Goal: Task Accomplishment & Management: Complete application form

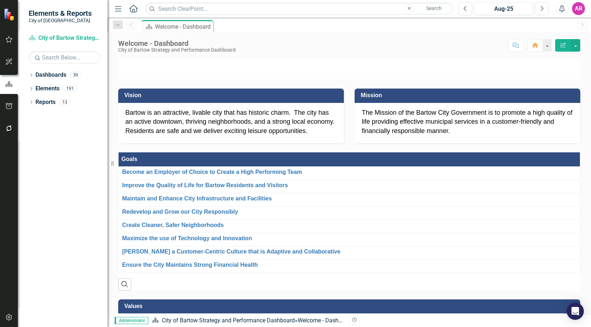
click at [2, 315] on button "button" at bounding box center [9, 317] width 16 height 15
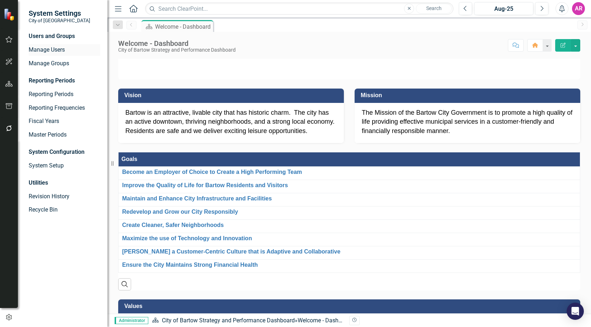
click at [62, 52] on link "Manage Users" at bounding box center [65, 50] width 72 height 8
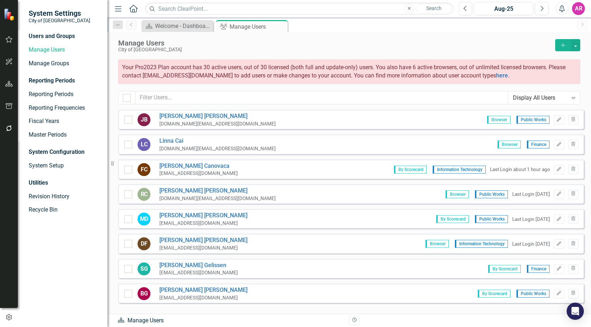
click at [563, 42] on button "Add" at bounding box center [564, 45] width 16 height 12
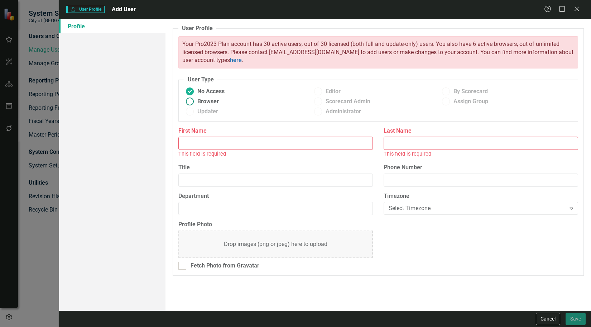
click at [214, 100] on span "Browser" at bounding box center [208, 101] width 22 height 8
click at [196, 100] on input "Browser" at bounding box center [190, 101] width 11 height 11
radio input "true"
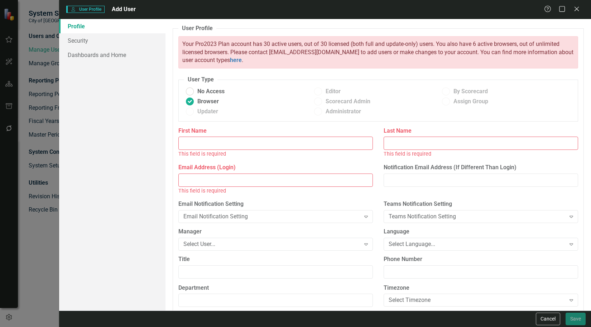
click at [266, 140] on input "First Name" at bounding box center [275, 143] width 195 height 13
type input "[PERSON_NAME]"
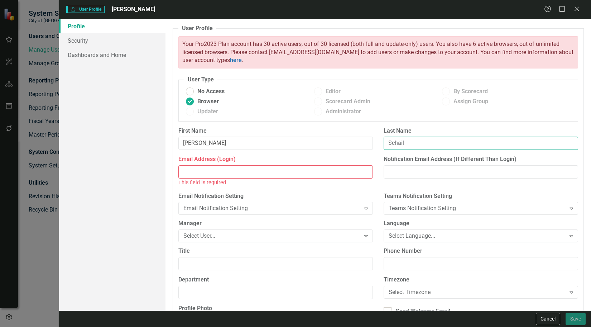
type input "Schail"
click at [352, 143] on input "[PERSON_NAME]" at bounding box center [275, 143] width 195 height 13
type input "[PERSON_NAME]"
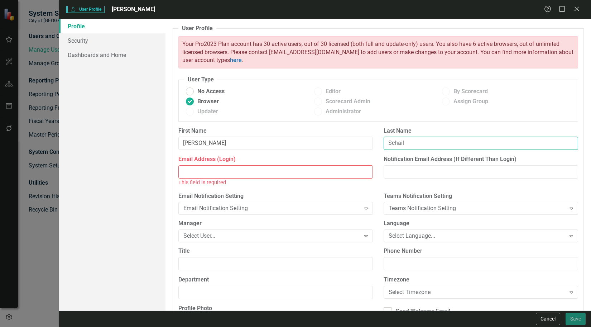
click at [416, 142] on input "Schail" at bounding box center [481, 143] width 195 height 13
type input "Schaill"
click at [345, 170] on input "Email Address (Login)" at bounding box center [275, 171] width 195 height 13
paste input "[DOMAIN_NAME][EMAIL_ADDRESS][DOMAIN_NAME]"
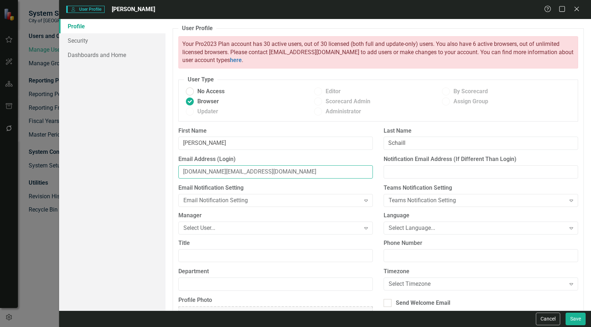
type input "[DOMAIN_NAME][EMAIL_ADDRESS][DOMAIN_NAME]"
click at [410, 170] on input "Notification Email Address (If Different Than Login)" at bounding box center [481, 171] width 195 height 13
click at [373, 180] on div "Email Address (Login) [DOMAIN_NAME][EMAIL_ADDRESS][DOMAIN_NAME]" at bounding box center [275, 169] width 205 height 29
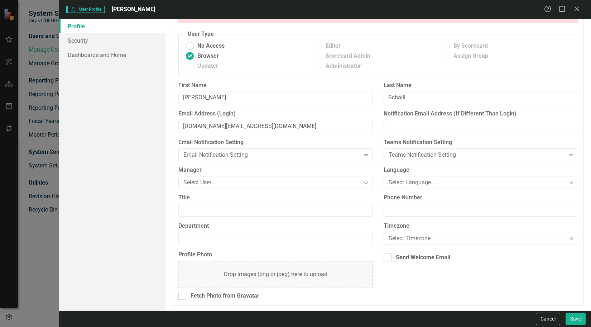
scroll to position [46, 0]
click at [422, 257] on div "Send Welcome Email" at bounding box center [423, 257] width 54 height 8
click at [389, 257] on input "Send Welcome Email" at bounding box center [386, 255] width 5 height 5
checkbox input "true"
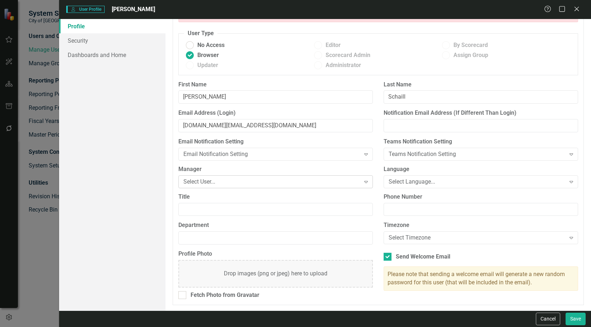
click at [230, 177] on div "Select User..." at bounding box center [272, 181] width 177 height 8
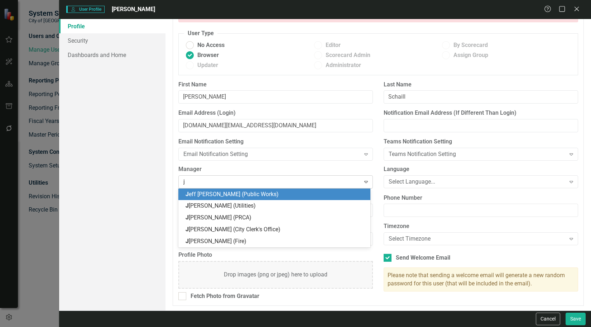
type input "ja"
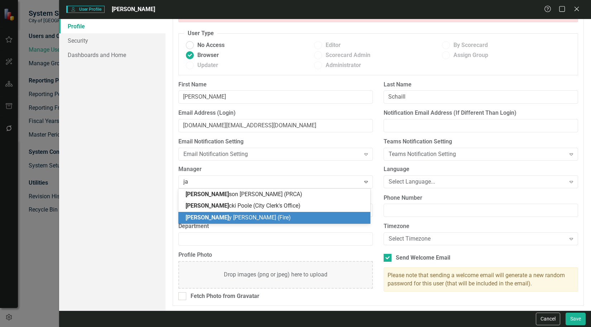
click at [258, 215] on div "[PERSON_NAME] (Fire)" at bounding box center [276, 218] width 181 height 8
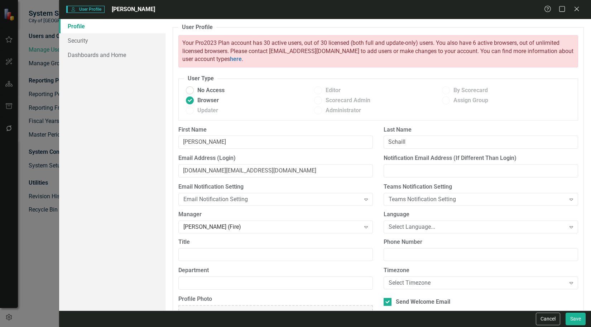
scroll to position [0, 0]
click at [123, 42] on link "Security" at bounding box center [112, 40] width 106 height 14
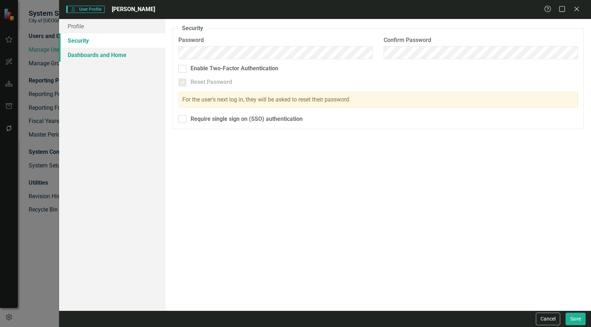
click at [128, 56] on link "Dashboards and Home" at bounding box center [112, 55] width 106 height 14
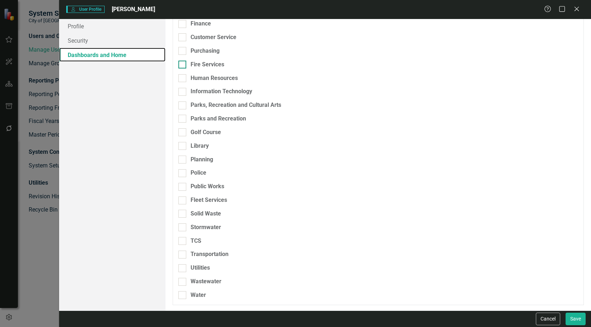
scroll to position [127, 0]
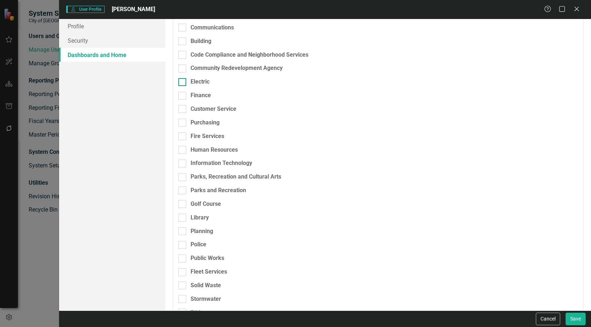
click at [205, 80] on div "Electric" at bounding box center [200, 82] width 19 height 8
click at [183, 80] on input "Electric" at bounding box center [180, 80] width 5 height 5
click at [201, 83] on div "Electric" at bounding box center [200, 82] width 19 height 8
click at [183, 83] on input "Electric" at bounding box center [180, 80] width 5 height 5
checkbox input "false"
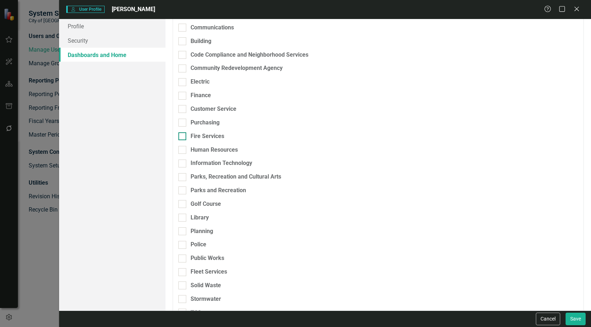
click at [216, 134] on div "Fire Services" at bounding box center [208, 136] width 34 height 8
click at [183, 134] on input "Fire Services" at bounding box center [180, 134] width 5 height 5
checkbox input "true"
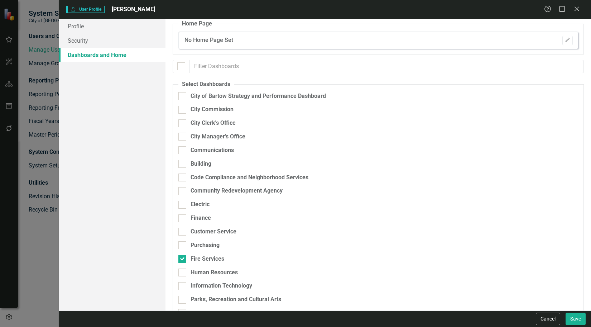
scroll to position [0, 0]
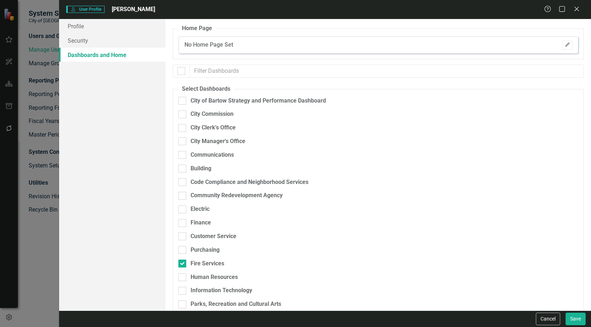
click at [565, 44] on icon "Edit" at bounding box center [567, 45] width 5 height 4
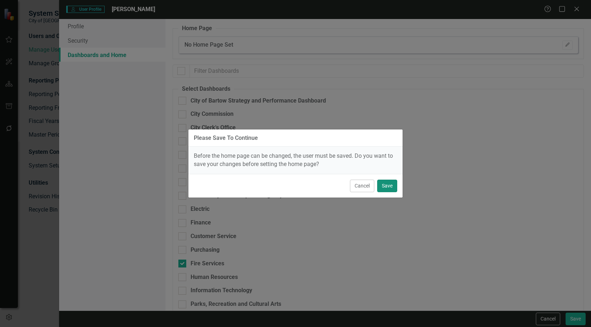
click at [387, 186] on button "Save" at bounding box center [387, 186] width 20 height 13
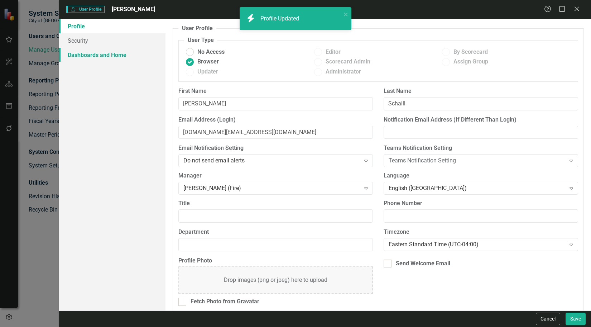
click at [126, 54] on link "Dashboards and Home" at bounding box center [112, 55] width 106 height 14
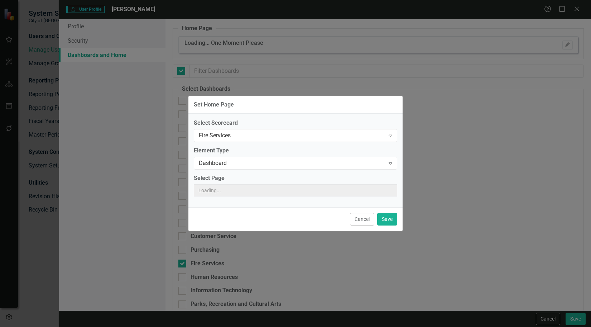
checkbox input "false"
click at [398, 212] on div "Cancel Save" at bounding box center [296, 219] width 214 height 24
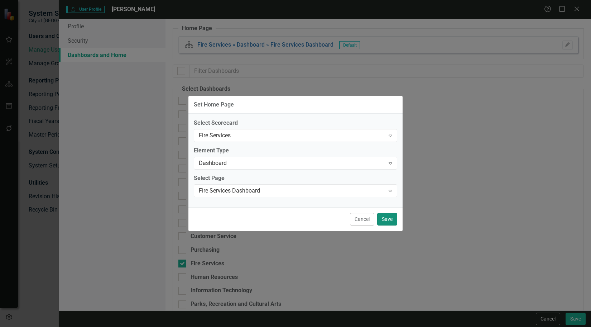
click at [393, 218] on button "Save" at bounding box center [387, 219] width 20 height 13
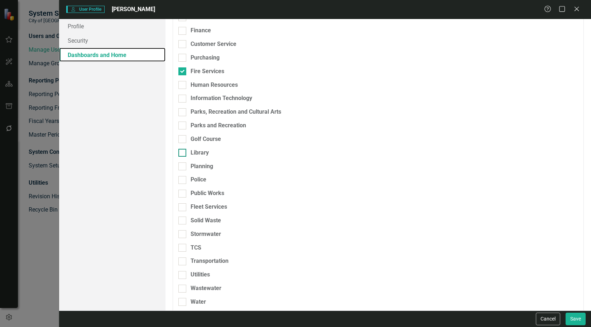
scroll to position [199, 0]
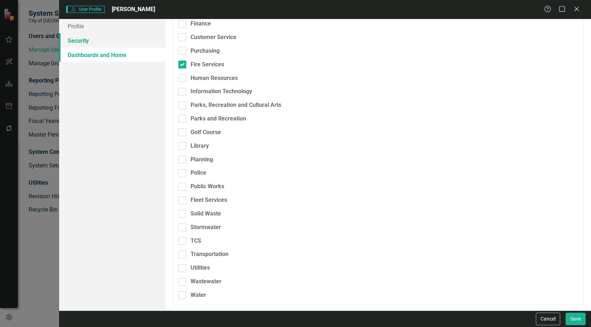
click at [124, 42] on link "Security" at bounding box center [112, 40] width 106 height 14
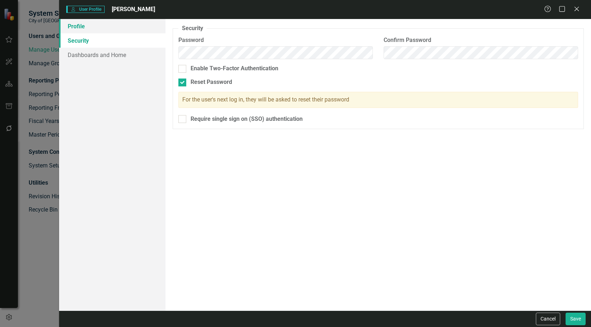
click at [133, 26] on link "Profile" at bounding box center [112, 26] width 106 height 14
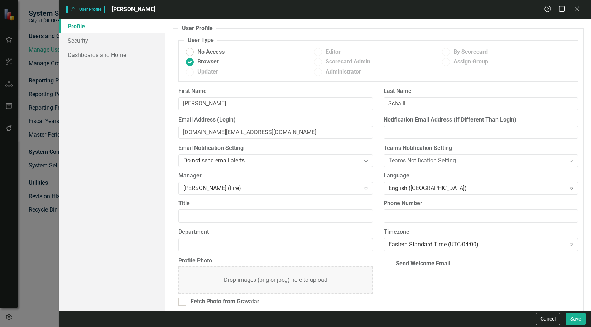
click at [308, 254] on div "Department" at bounding box center [275, 242] width 205 height 29
click at [302, 236] on label "Department" at bounding box center [275, 232] width 195 height 8
click at [302, 238] on input "Department" at bounding box center [275, 244] width 195 height 13
click at [309, 244] on input "Department" at bounding box center [275, 244] width 195 height 13
type input "Fire"
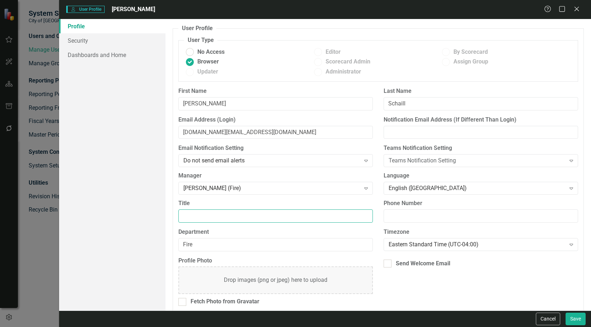
click at [305, 220] on input "Title" at bounding box center [275, 215] width 195 height 13
type input "Deputy Fire Chief"
click at [421, 285] on div "Profile Photo Drop images (png or jpeg) here to upload Fetch Photo from Gravata…" at bounding box center [378, 284] width 411 height 55
click at [411, 263] on div "Send Welcome Email" at bounding box center [423, 263] width 54 height 8
click at [389, 263] on input "Send Welcome Email" at bounding box center [386, 261] width 5 height 5
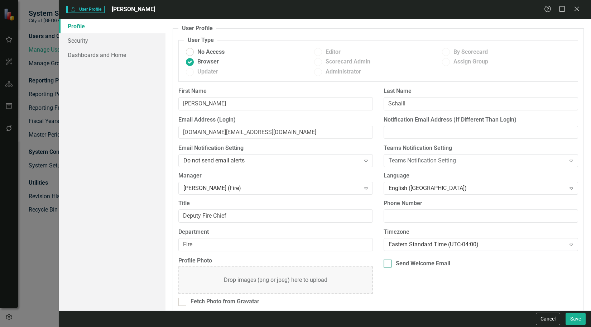
checkbox input "true"
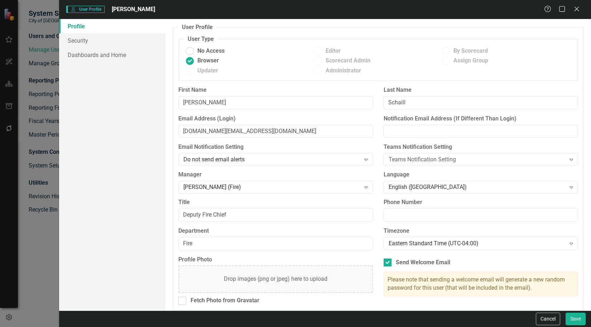
scroll to position [0, 0]
click at [105, 41] on link "Security" at bounding box center [112, 40] width 106 height 14
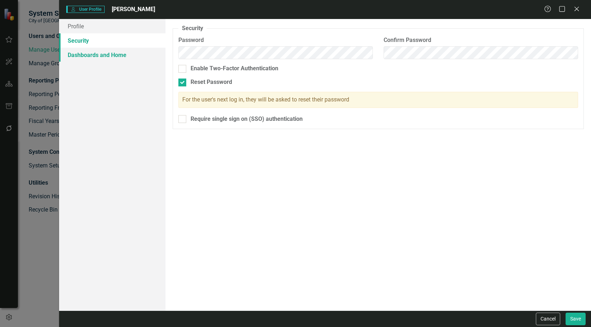
click at [113, 58] on link "Dashboards and Home" at bounding box center [112, 55] width 106 height 14
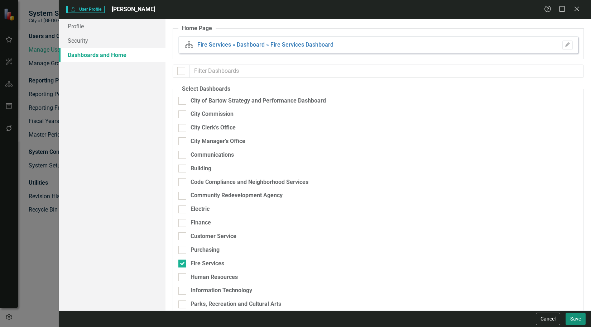
click at [580, 316] on button "Save" at bounding box center [576, 319] width 20 height 13
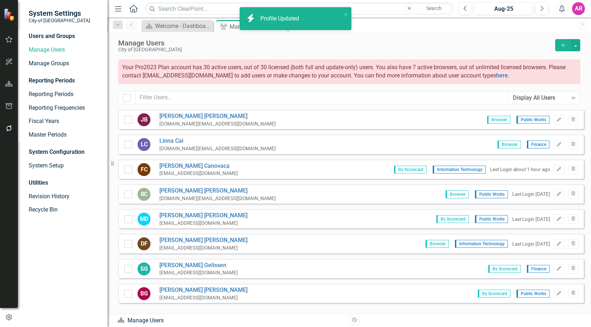
click at [565, 38] on div "Manage Users City of Bartow Add Your Pro2023 Plan account has 30 active users, …" at bounding box center [350, 71] width 484 height 78
click at [565, 43] on icon "Add" at bounding box center [563, 45] width 6 height 5
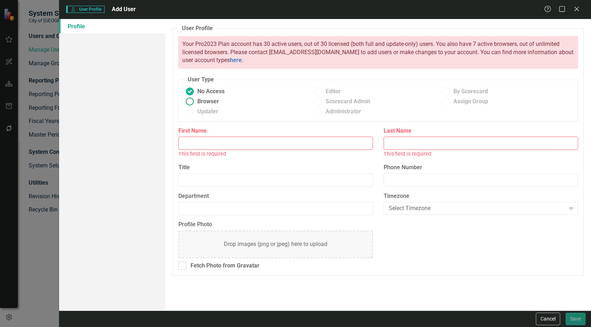
drag, startPoint x: 206, startPoint y: 99, endPoint x: 239, endPoint y: 129, distance: 44.7
click at [206, 99] on span "Browser" at bounding box center [208, 101] width 22 height 8
click at [196, 99] on input "Browser" at bounding box center [190, 101] width 11 height 11
radio input "true"
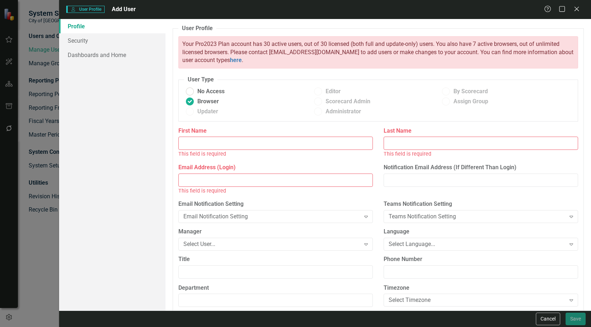
click at [245, 144] on input "First Name" at bounding box center [275, 143] width 195 height 13
type input "Luana"
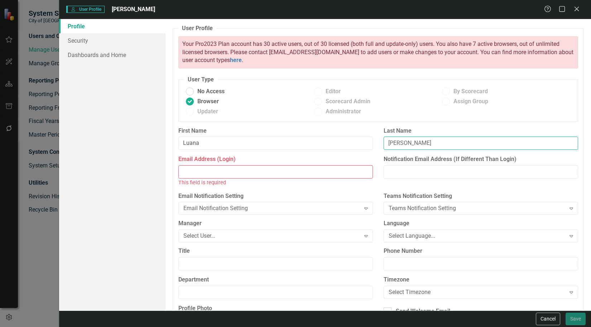
type input "[PERSON_NAME]"
click at [241, 173] on input "Email Address (Login)" at bounding box center [275, 171] width 195 height 13
paste input "[EMAIL_ADDRESS][DOMAIN_NAME]"
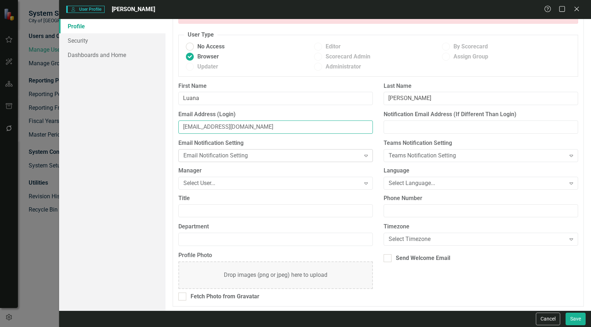
scroll to position [46, 0]
type input "[EMAIL_ADDRESS][DOMAIN_NAME]"
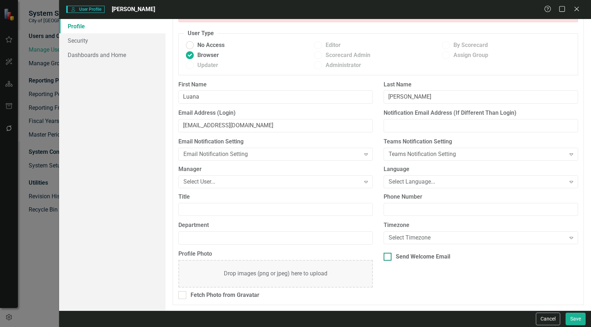
click at [409, 256] on div "Send Welcome Email" at bounding box center [423, 257] width 54 height 8
click at [389, 256] on input "Send Welcome Email" at bounding box center [386, 255] width 5 height 5
checkbox input "true"
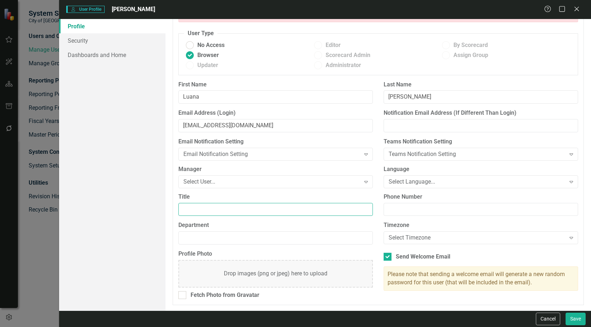
click at [313, 215] on input "Title" at bounding box center [275, 209] width 195 height 13
type input "A"
type input "Administrative Assistant"
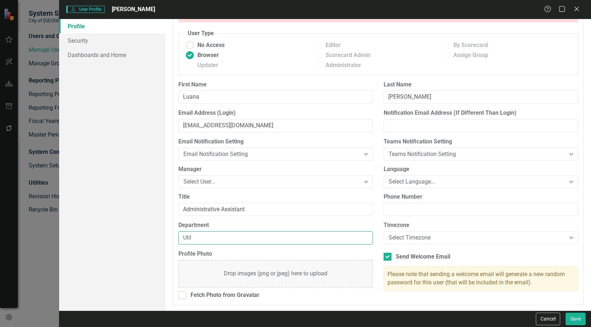
type input "Utilities"
click at [323, 184] on div "Select User..." at bounding box center [272, 181] width 177 height 8
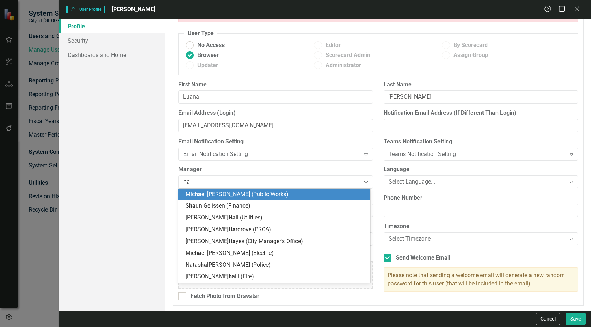
type input "hal"
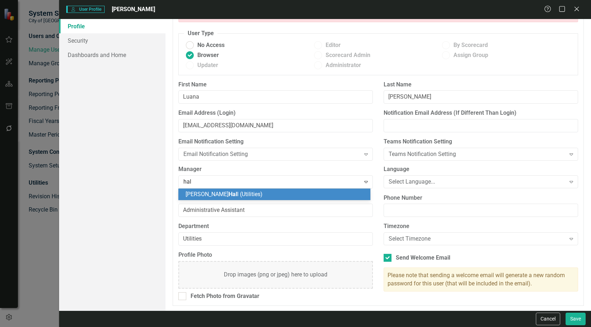
click at [285, 194] on div "[PERSON_NAME] l (Utilities)" at bounding box center [276, 194] width 181 height 8
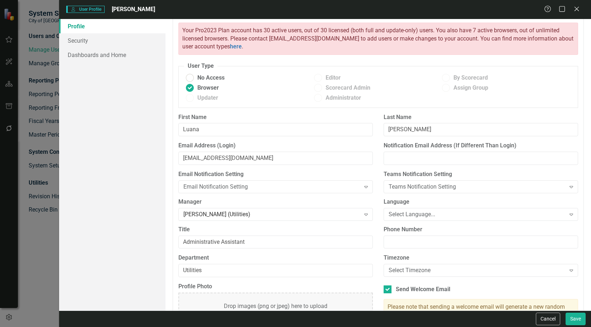
scroll to position [10, 0]
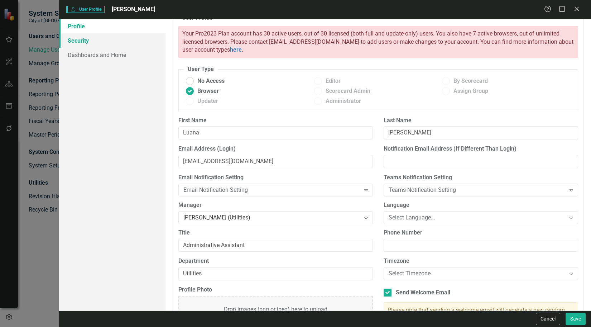
click at [124, 42] on link "Security" at bounding box center [112, 40] width 106 height 14
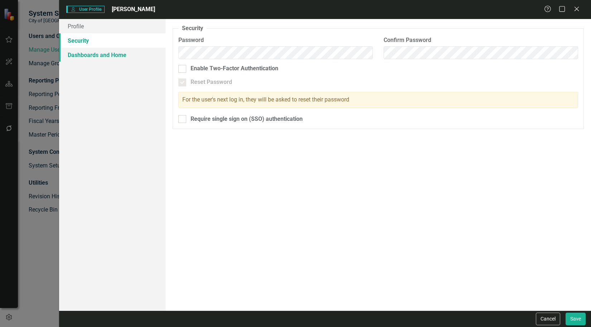
click at [139, 60] on link "Dashboards and Home" at bounding box center [112, 55] width 106 height 14
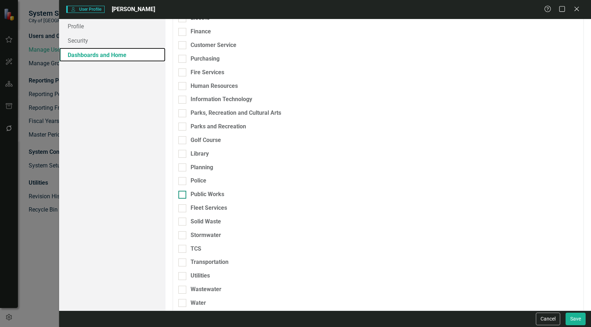
scroll to position [199, 0]
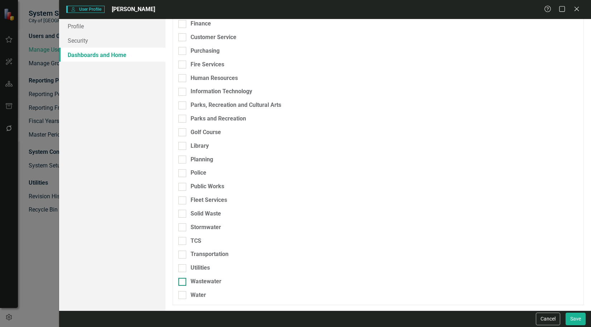
click at [214, 280] on div "Wastewater" at bounding box center [206, 281] width 31 height 8
click at [183, 280] on input "Wastewater" at bounding box center [180, 280] width 5 height 5
checkbox input "true"
click at [213, 296] on div "Water" at bounding box center [340, 295] width 325 height 8
click at [183, 296] on input "Water" at bounding box center [180, 293] width 5 height 5
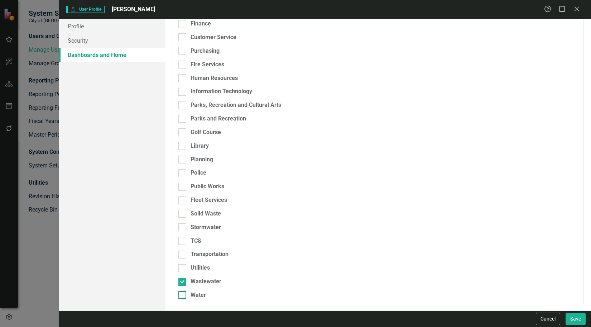
checkbox input "true"
click at [208, 265] on div "Utilities" at bounding box center [200, 268] width 19 height 8
click at [183, 265] on input "Utilities" at bounding box center [180, 266] width 5 height 5
checkbox input "true"
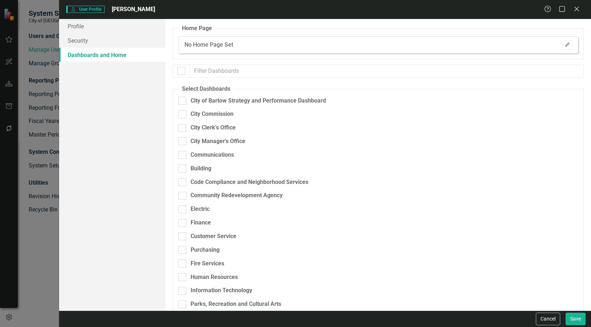
click at [566, 45] on icon "button" at bounding box center [568, 44] width 4 height 4
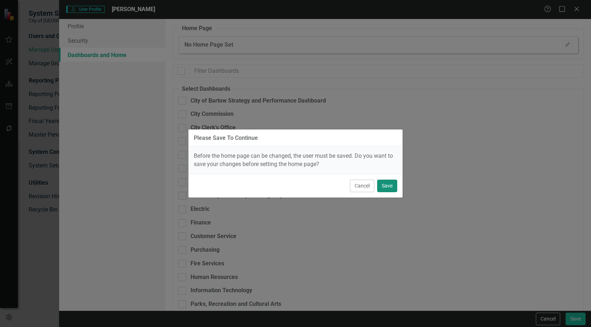
click at [391, 187] on button "Save" at bounding box center [387, 186] width 20 height 13
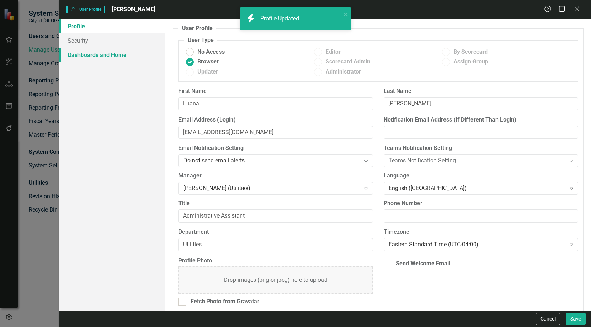
click at [130, 53] on link "Dashboards and Home" at bounding box center [112, 55] width 106 height 14
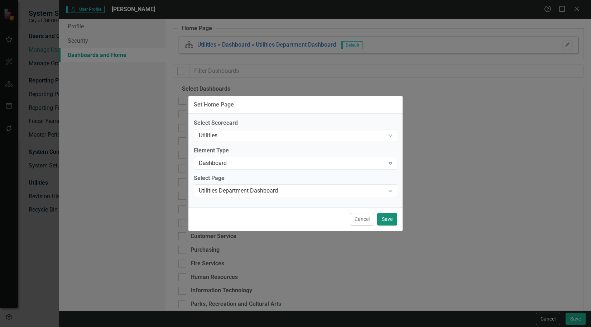
click at [385, 219] on button "Save" at bounding box center [387, 219] width 20 height 13
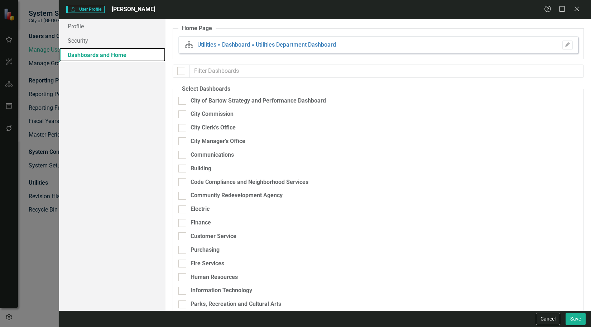
scroll to position [199, 0]
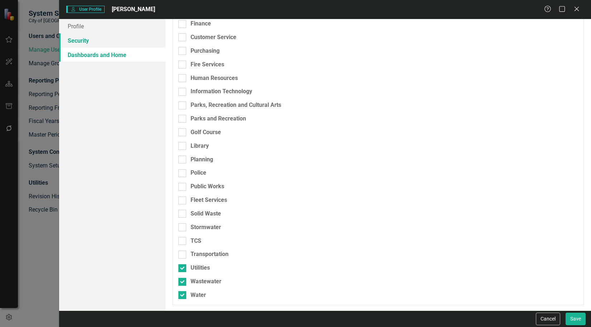
click at [95, 43] on link "Security" at bounding box center [112, 40] width 106 height 14
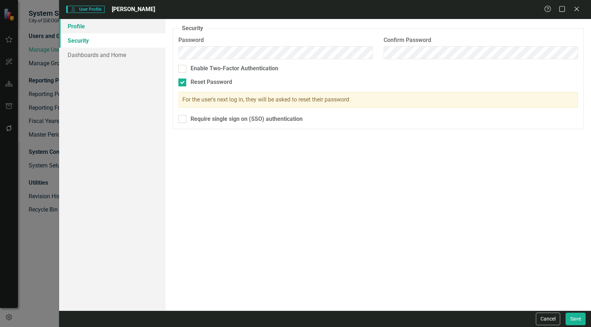
click at [100, 22] on link "Profile" at bounding box center [112, 26] width 106 height 14
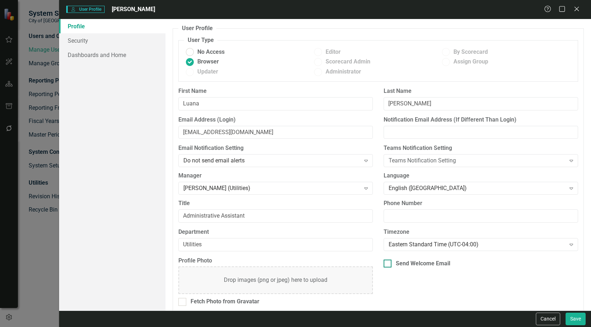
click at [421, 263] on div "Send Welcome Email" at bounding box center [423, 263] width 54 height 8
click at [389, 263] on input "Send Welcome Email" at bounding box center [386, 261] width 5 height 5
checkbox input "true"
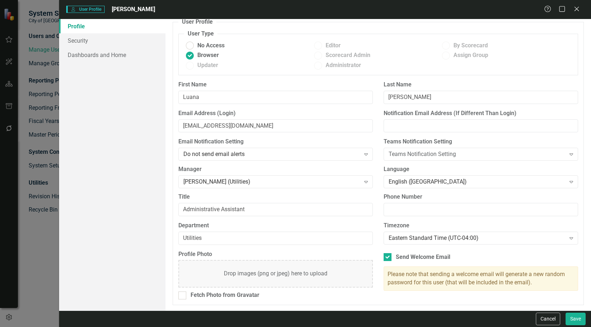
scroll to position [0, 0]
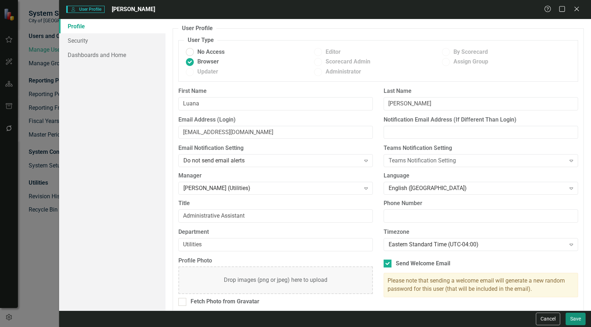
click at [576, 315] on button "Save" at bounding box center [576, 319] width 20 height 13
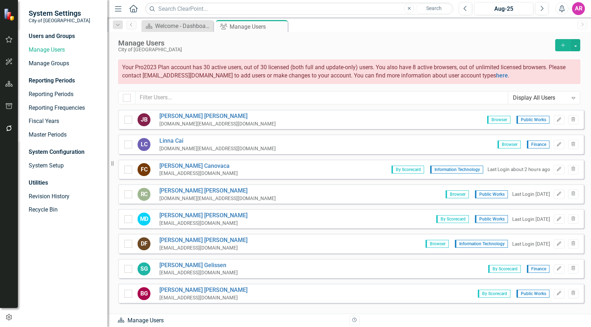
click at [525, 22] on div "Dashboard Welcome - Dashboard Close Group Manage Users Pin Close" at bounding box center [357, 25] width 434 height 11
